Goal: Transaction & Acquisition: Purchase product/service

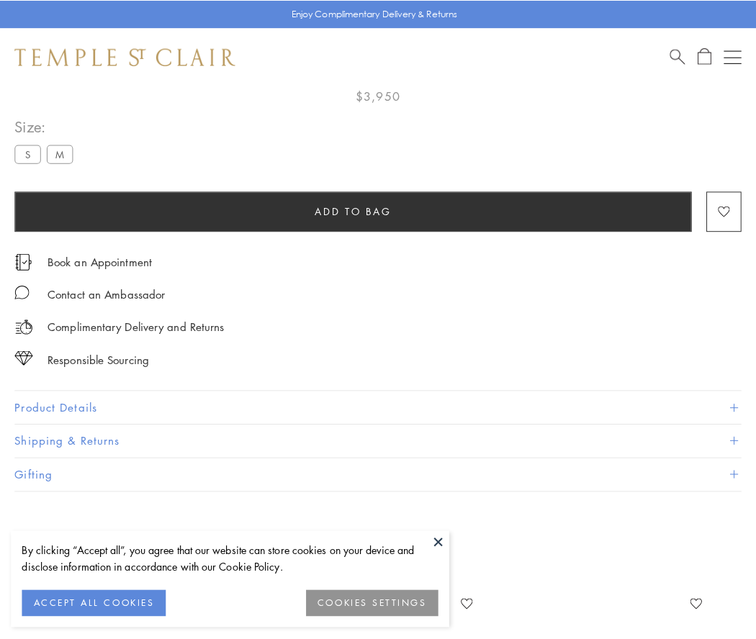
scroll to position [85, 0]
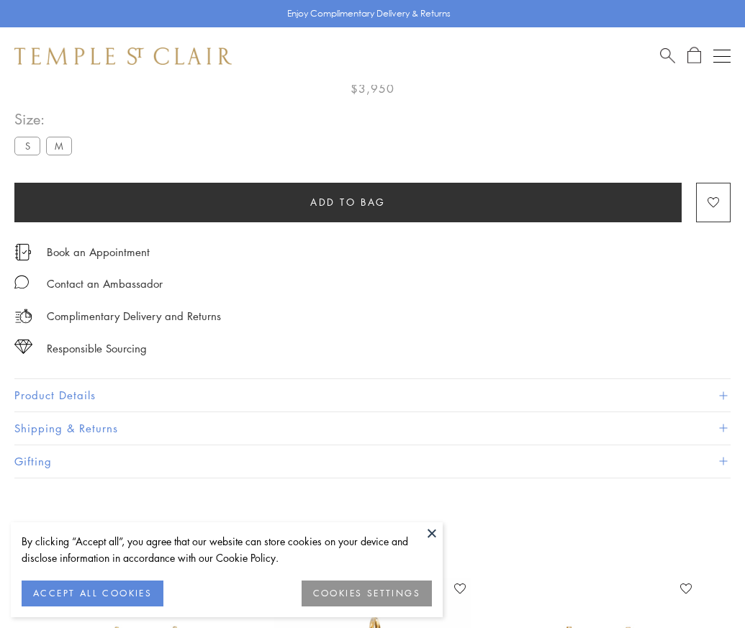
click at [348, 202] on span "Add to bag" at bounding box center [348, 202] width 76 height 16
